Goal: Transaction & Acquisition: Purchase product/service

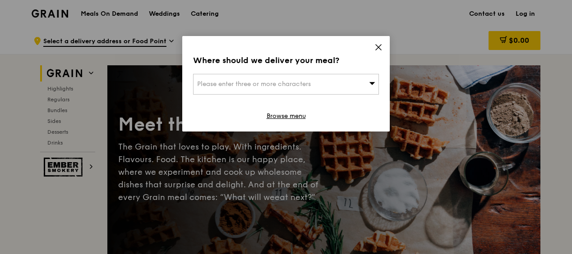
click at [383, 44] on div "Where should we deliver your meal? Please enter three or more characters Browse…" at bounding box center [285, 84] width 207 height 96
click at [376, 45] on icon at bounding box center [378, 47] width 5 height 5
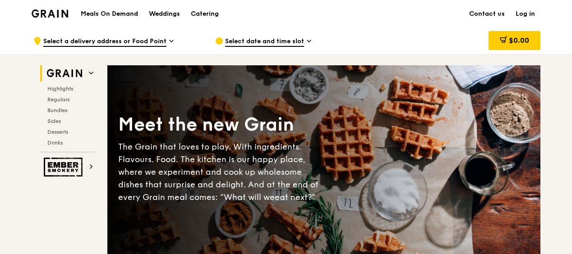
click at [101, 16] on h1 "Meals On Demand" at bounding box center [109, 13] width 57 height 9
click at [205, 12] on div "Catering" at bounding box center [205, 13] width 28 height 27
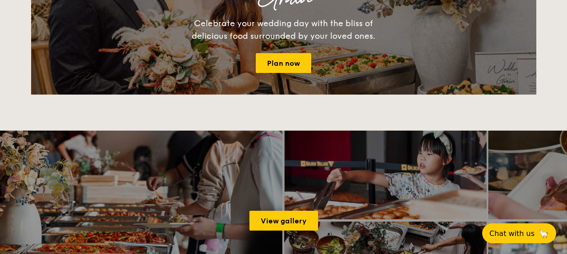
scroll to position [586, 0]
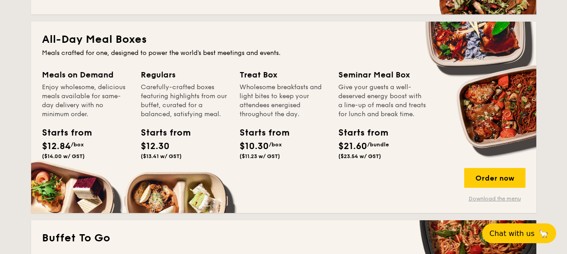
click at [487, 200] on link "Download the menu" at bounding box center [494, 198] width 61 height 7
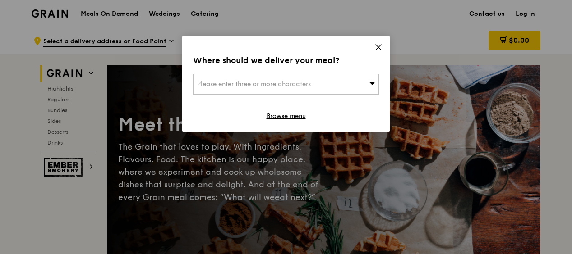
click at [377, 48] on icon at bounding box center [378, 47] width 5 height 5
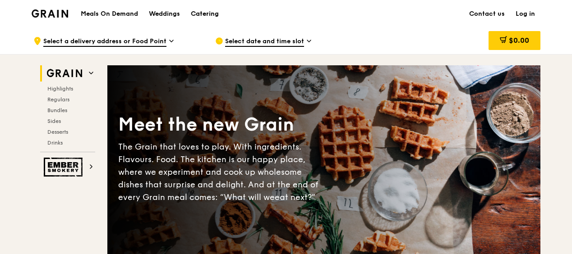
click at [197, 14] on div "Catering" at bounding box center [205, 13] width 28 height 27
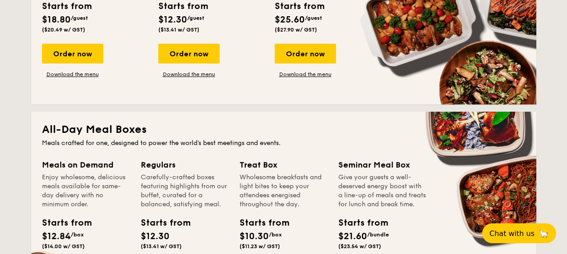
scroll to position [586, 0]
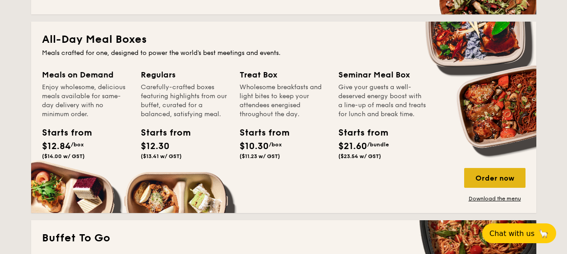
click at [497, 178] on div "Order now" at bounding box center [494, 178] width 61 height 20
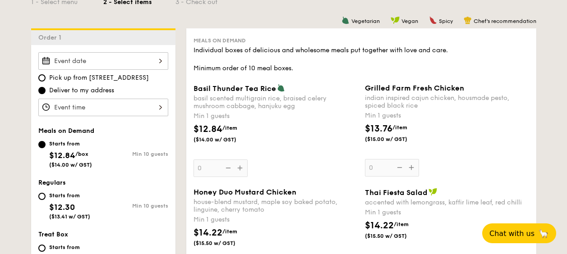
scroll to position [317, 0]
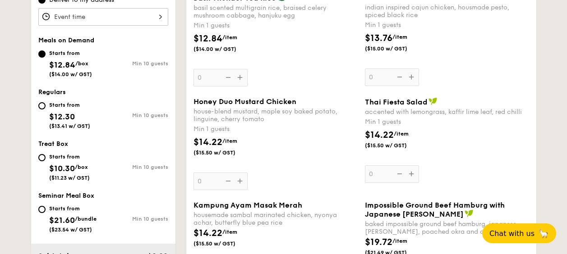
click at [43, 150] on div "Treat Box Starts from $10.30 /box ($11.23 w/ GST) Min 10 guests" at bounding box center [103, 165] width 130 height 50
click at [42, 156] on input "Starts from $10.30 /box ($11.23 w/ GST) Min 10 guests" at bounding box center [41, 157] width 7 height 7
radio input "true"
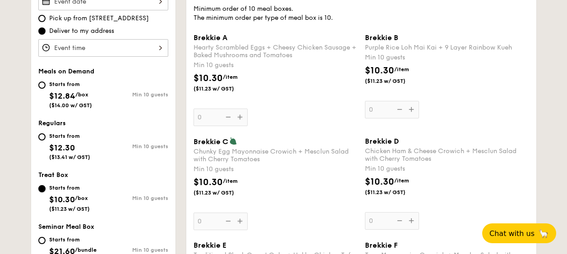
scroll to position [271, 0]
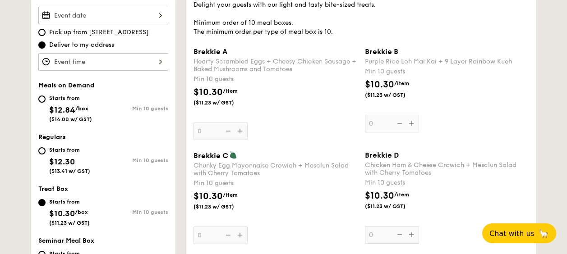
click at [383, 54] on span "Brekkie B" at bounding box center [381, 51] width 33 height 9
click at [383, 115] on input "0" at bounding box center [392, 124] width 54 height 18
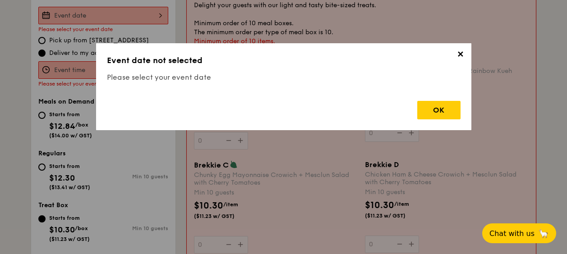
scroll to position [241, 0]
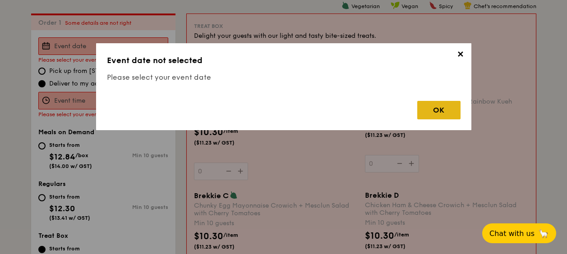
click at [433, 110] on div "OK" at bounding box center [438, 110] width 43 height 18
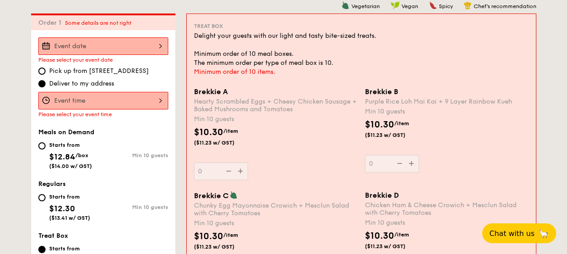
click at [110, 46] on input "Brekkie A Hearty Scrambled Eggs + Cheesy Chicken Sausage + Baked Mushrooms and …" at bounding box center [103, 46] width 130 height 18
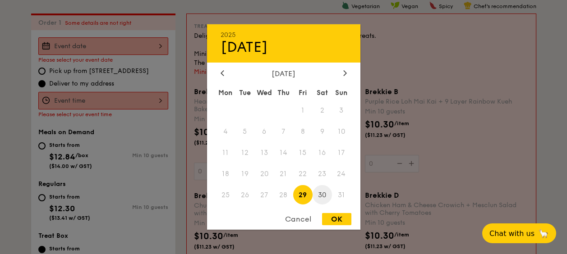
click at [324, 195] on span "30" at bounding box center [321, 194] width 19 height 19
click at [329, 216] on div "OK" at bounding box center [336, 219] width 29 height 12
type input "Aug 30, 2025"
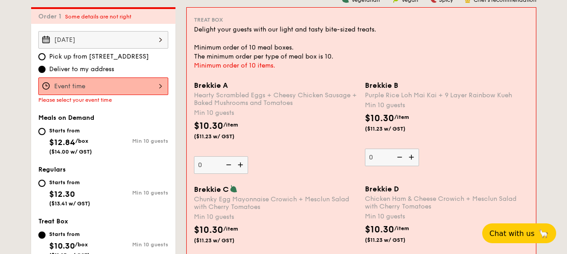
scroll to position [205, 0]
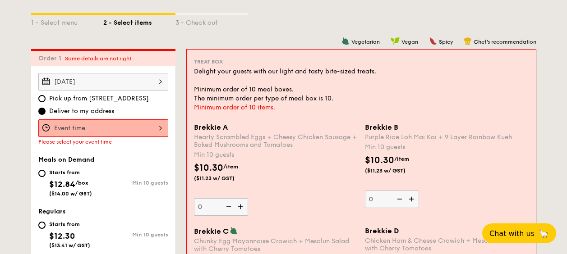
drag, startPoint x: 393, startPoint y: 97, endPoint x: 396, endPoint y: 117, distance: 19.7
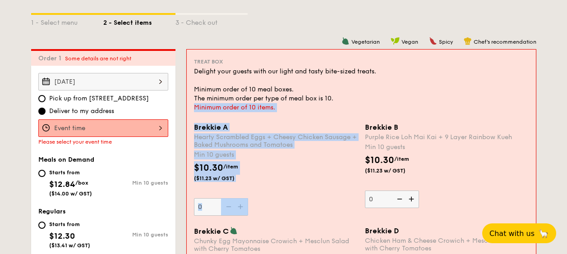
click at [363, 22] on div "1 - Select menu 2 - Select items 3 - Check out" at bounding box center [283, 20] width 505 height 14
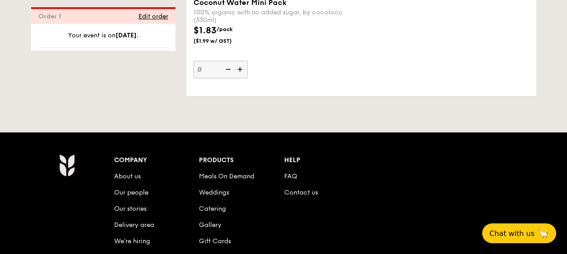
scroll to position [2264, 0]
